Goal: Check status: Check status

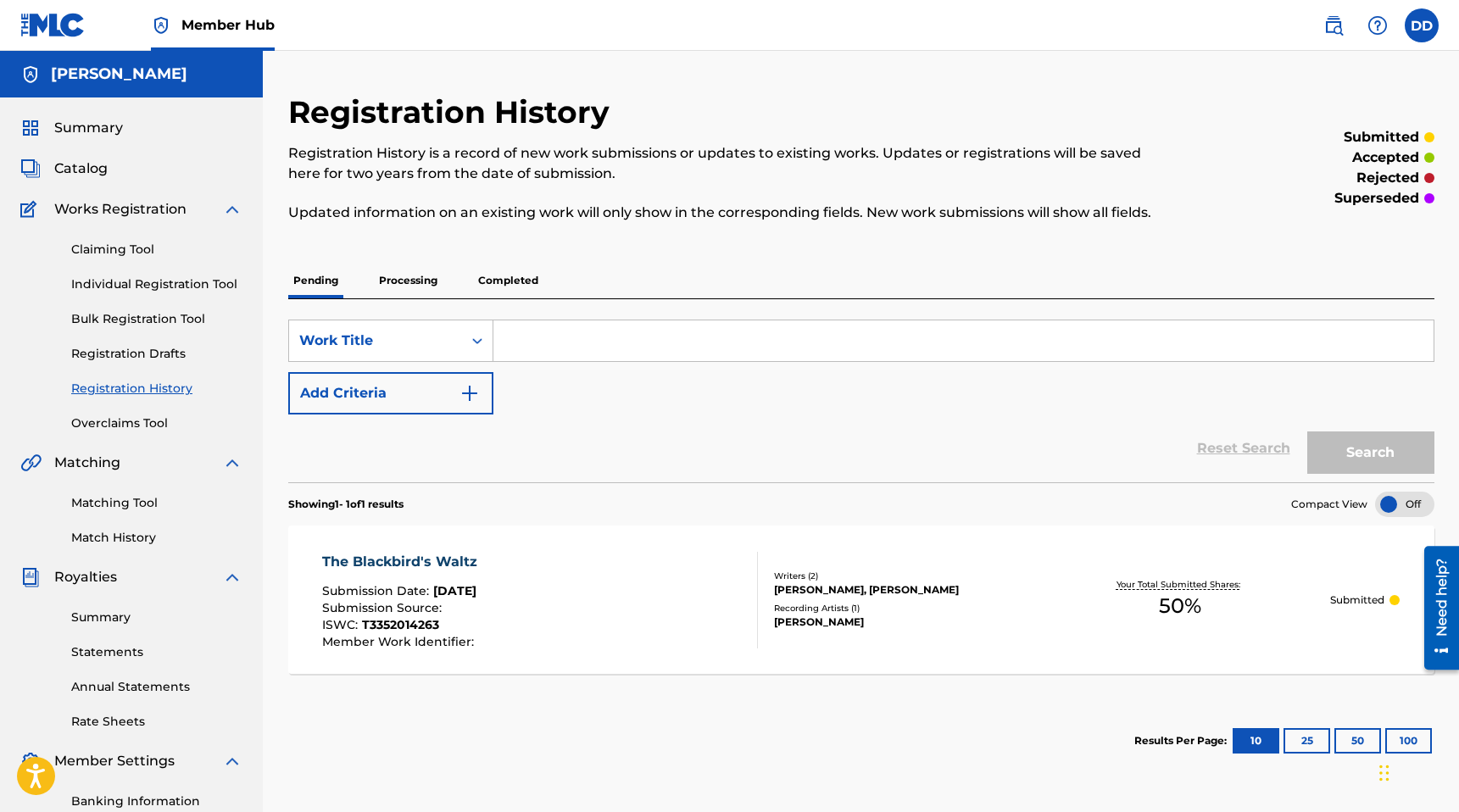
click at [1222, 154] on div "accepted" at bounding box center [1302, 157] width 263 height 21
click at [1446, 443] on div "Registration History Registration History is a record of new work submissions o…" at bounding box center [860, 531] width 1187 height 876
click at [1448, 441] on div "Registration History Registration History is a record of new work submissions o…" at bounding box center [860, 531] width 1187 height 876
click at [980, 589] on div "[PERSON_NAME], [PERSON_NAME]" at bounding box center [902, 590] width 256 height 16
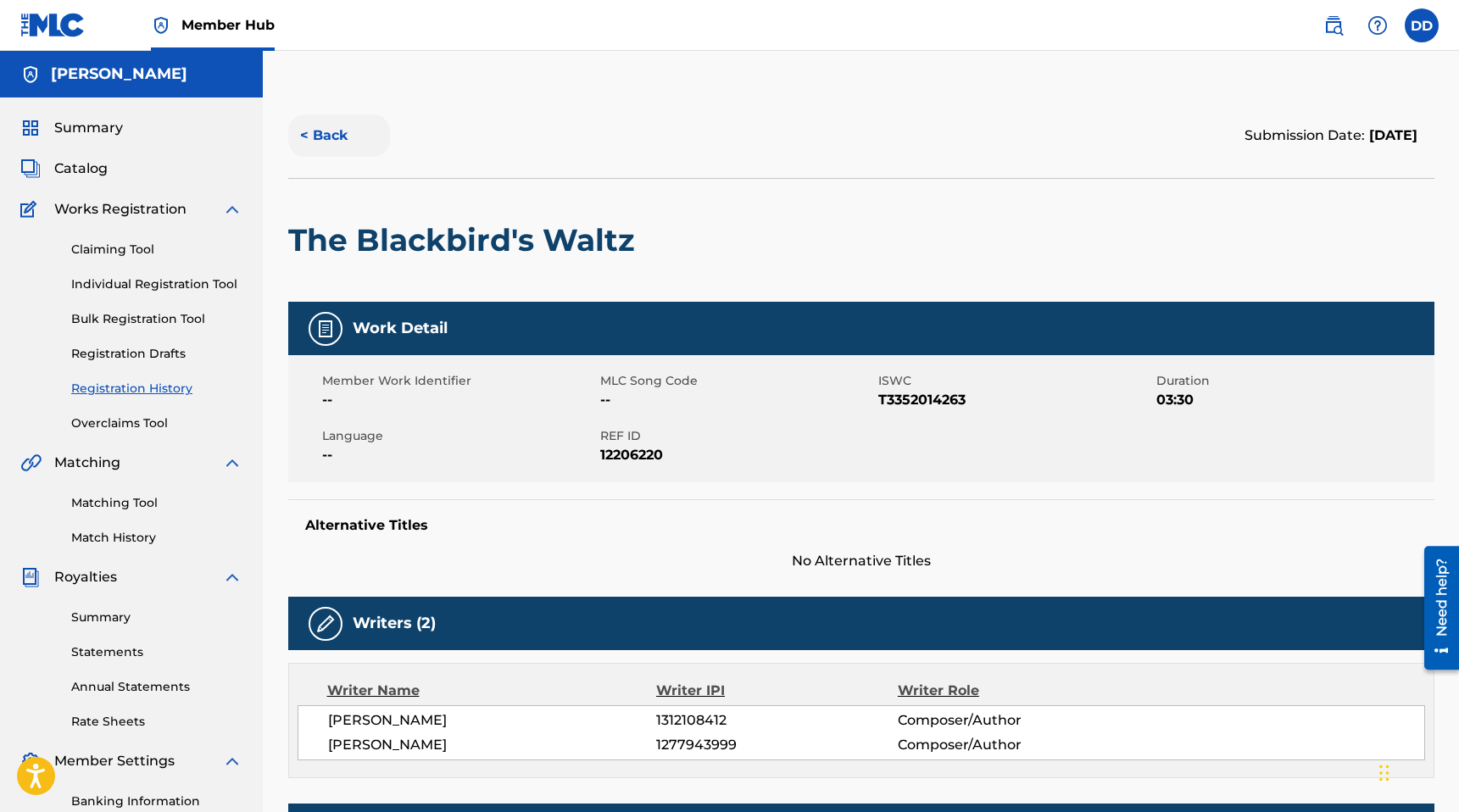
click at [329, 132] on button "< Back" at bounding box center [338, 135] width 101 height 42
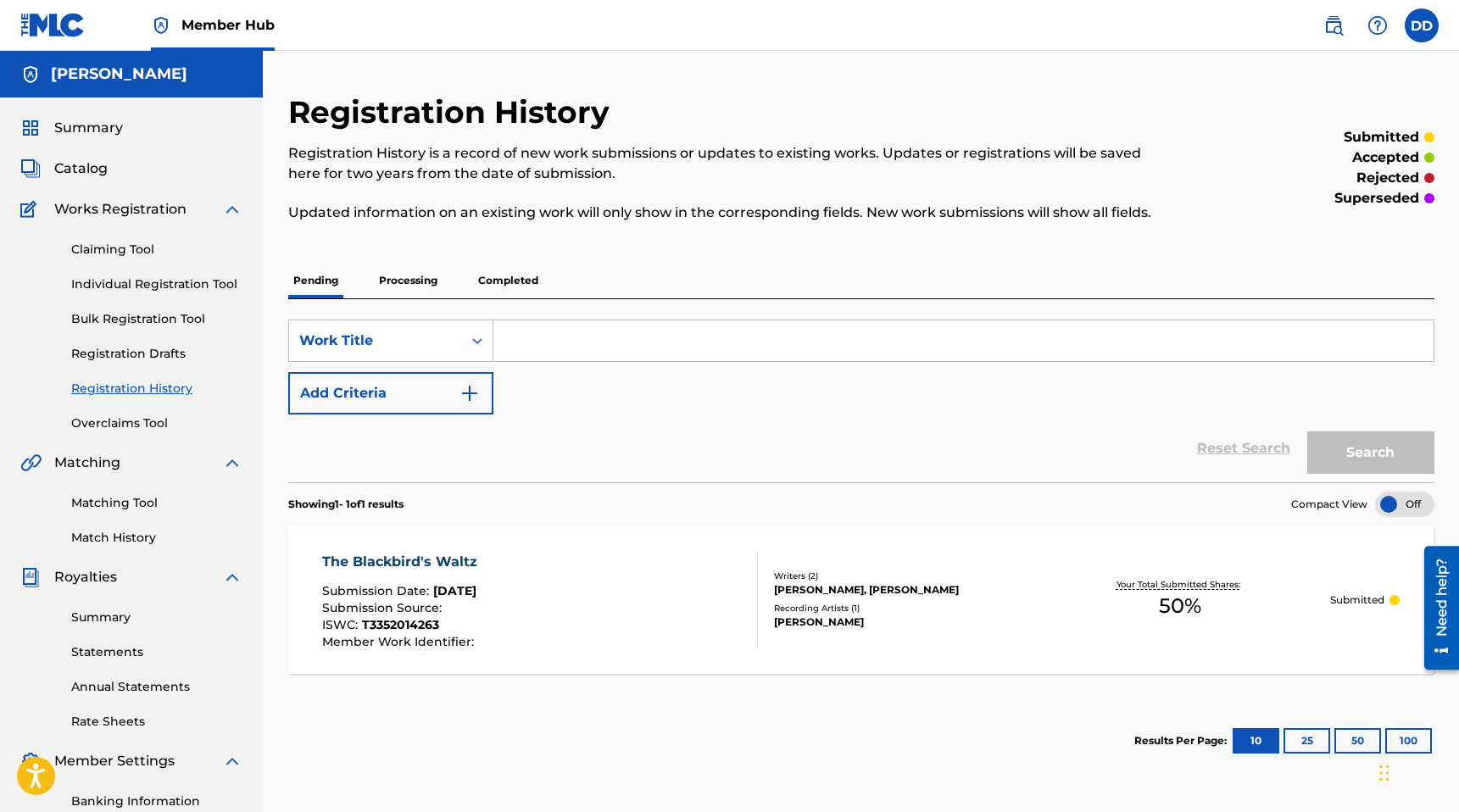
click at [1440, 445] on div "Registration History Registration History is a record of new work submissions o…" at bounding box center [860, 531] width 1187 height 876
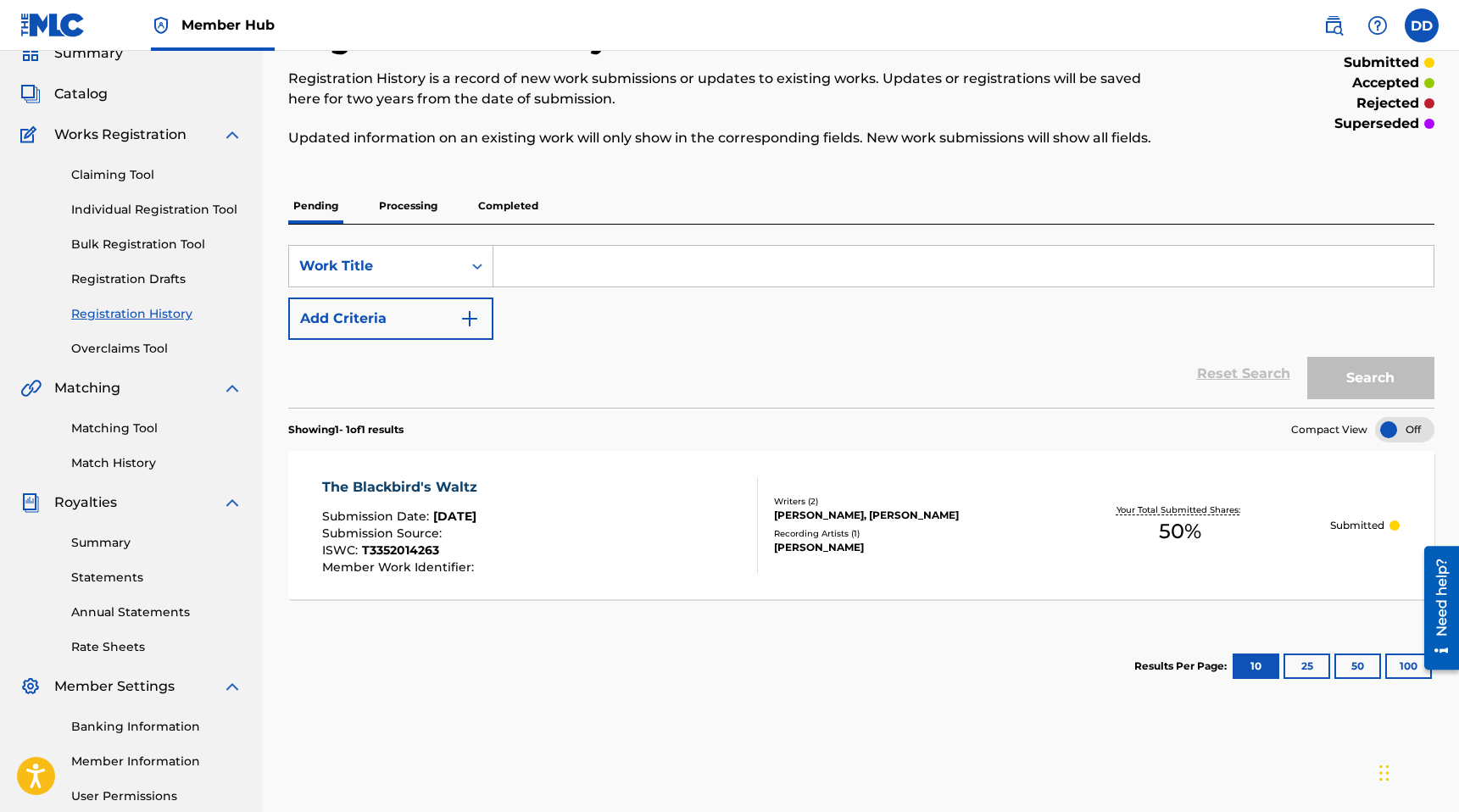
scroll to position [138, 0]
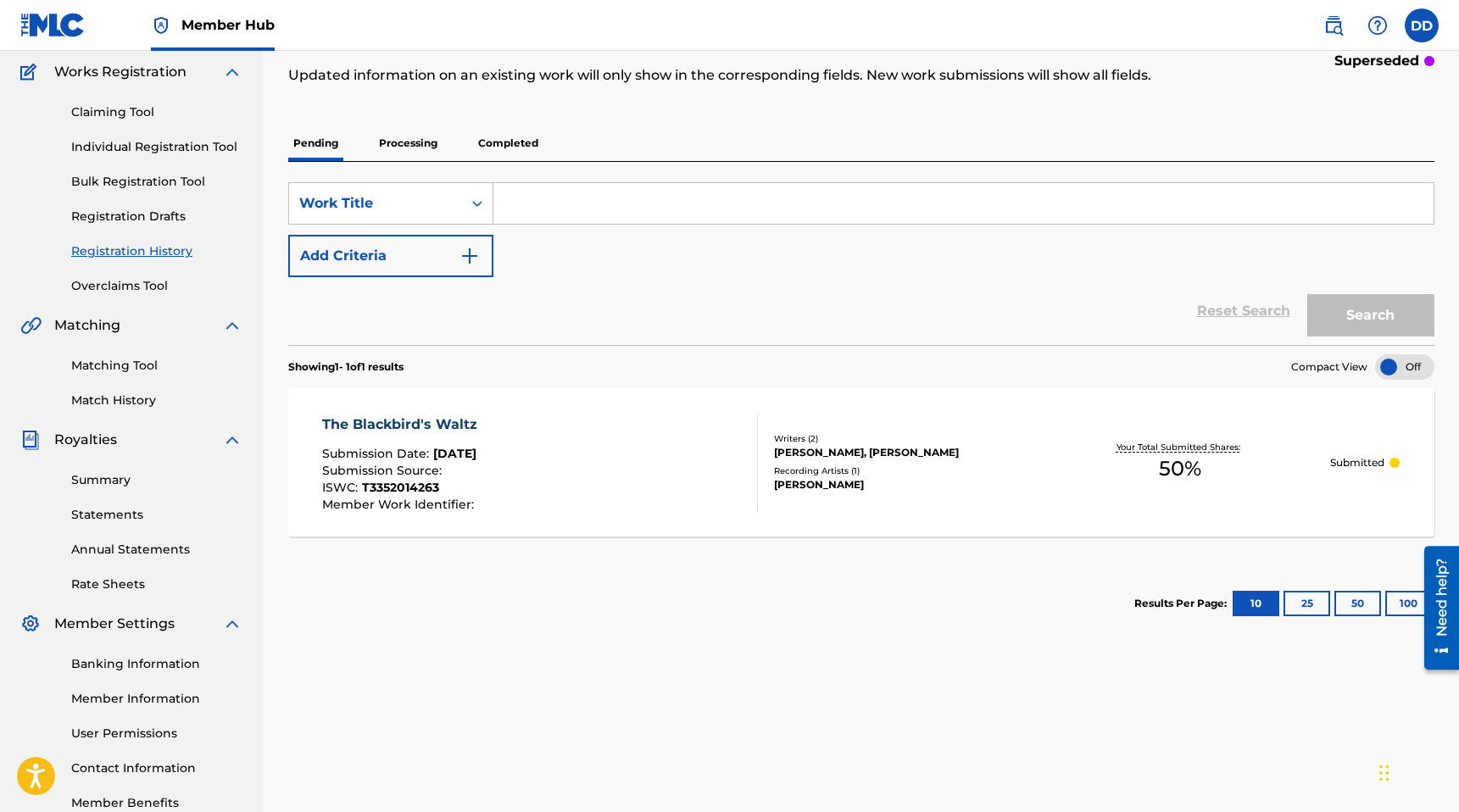
click at [571, 450] on div "The Blackbird's Waltz Submission Date : [DATE] Submission Source : ISWC : T3352…" at bounding box center [540, 463] width 436 height 96
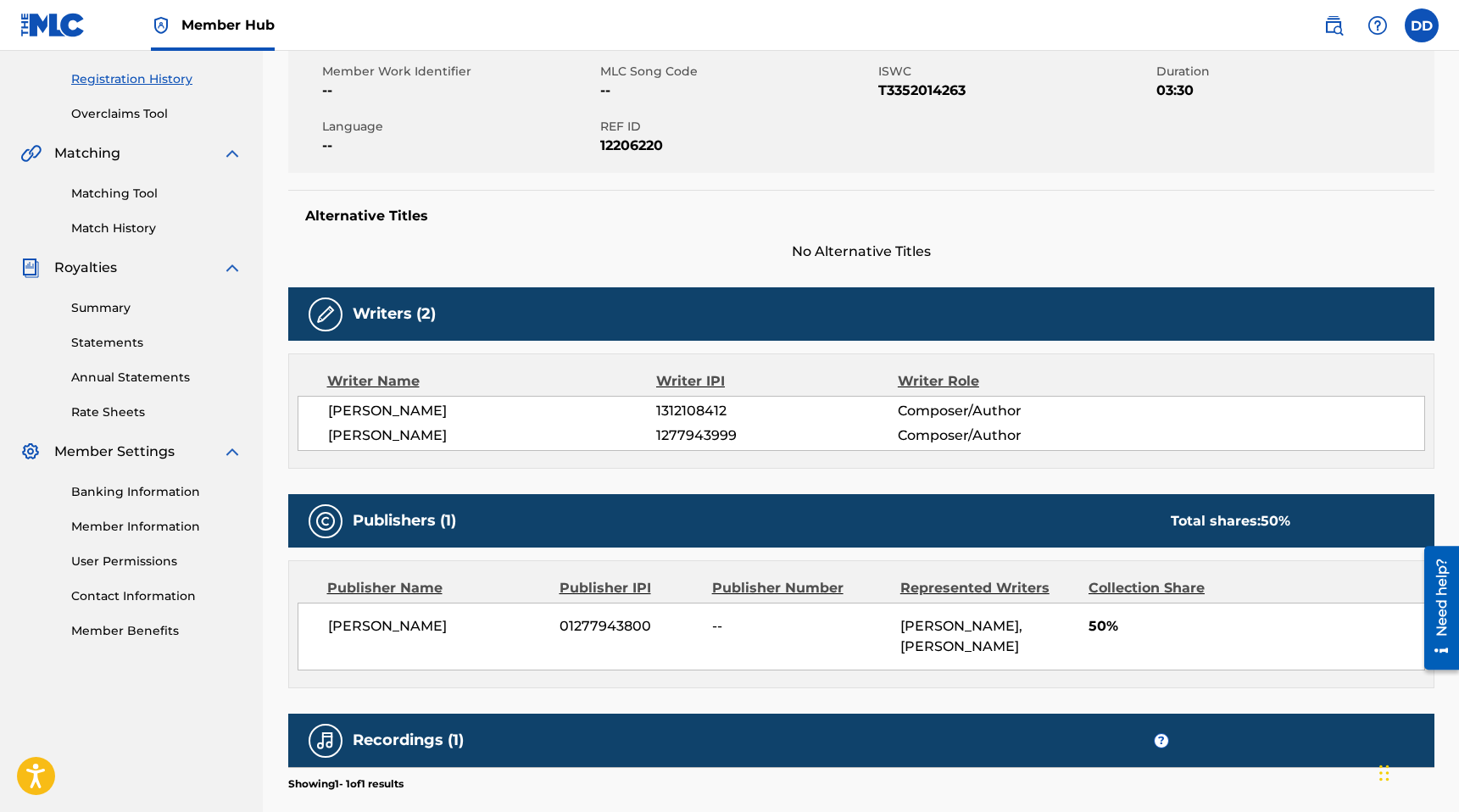
scroll to position [149, 0]
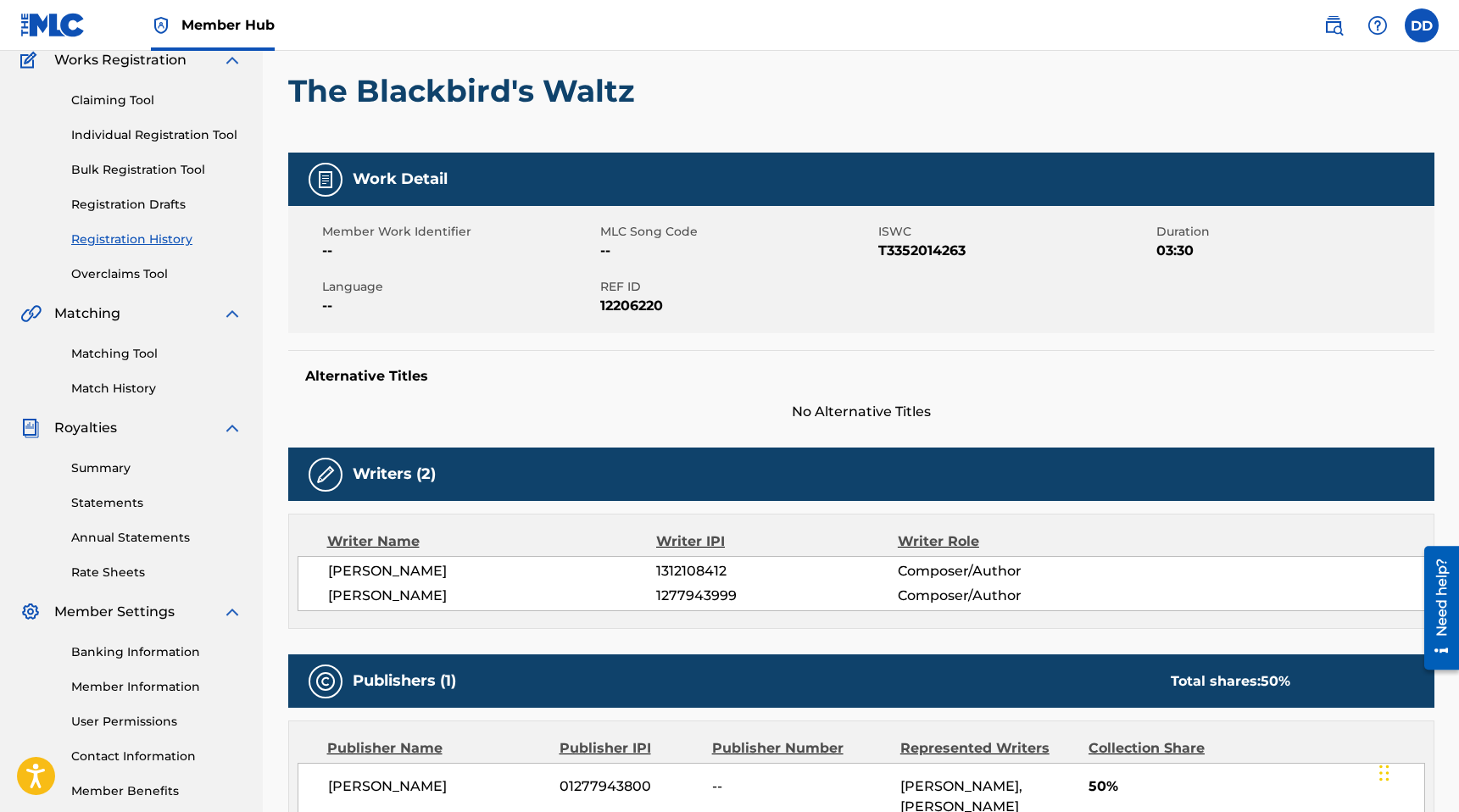
click at [1388, 775] on div "Chat Widget" at bounding box center [1268, 471] width 379 height 681
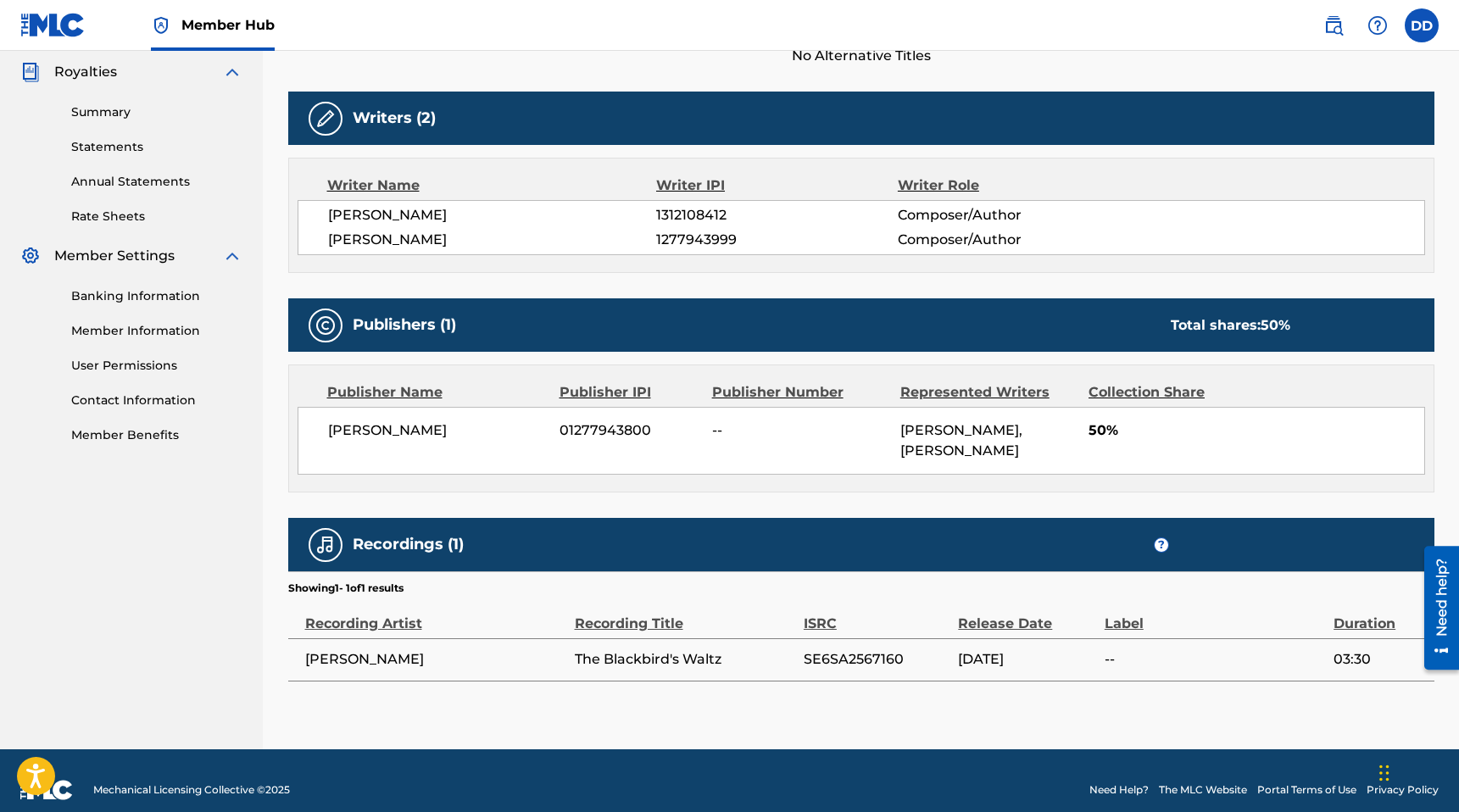
scroll to position [501, 0]
